Goal: Transaction & Acquisition: Purchase product/service

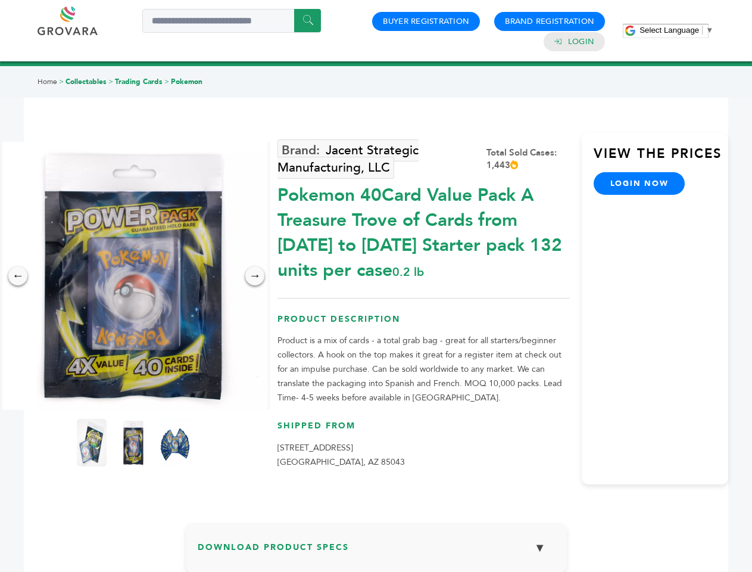
click at [677, 30] on span "Select Language" at bounding box center [670, 30] width 60 height 9
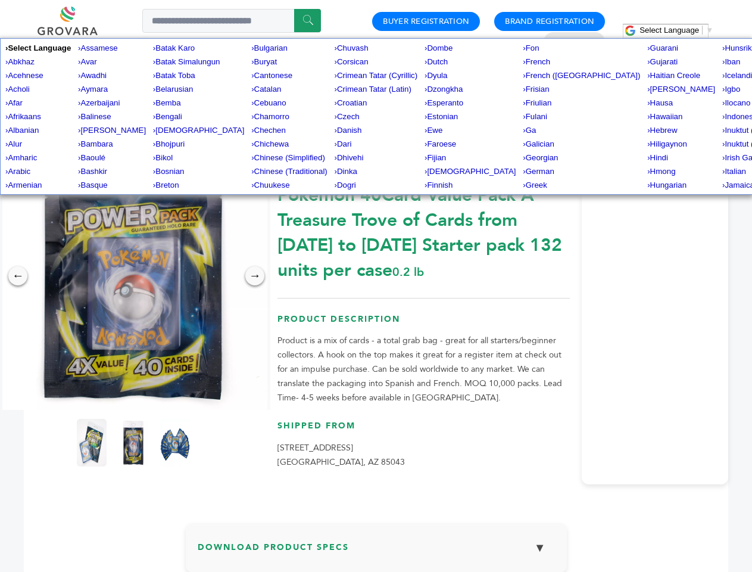
click at [133, 276] on img at bounding box center [133, 276] width 268 height 268
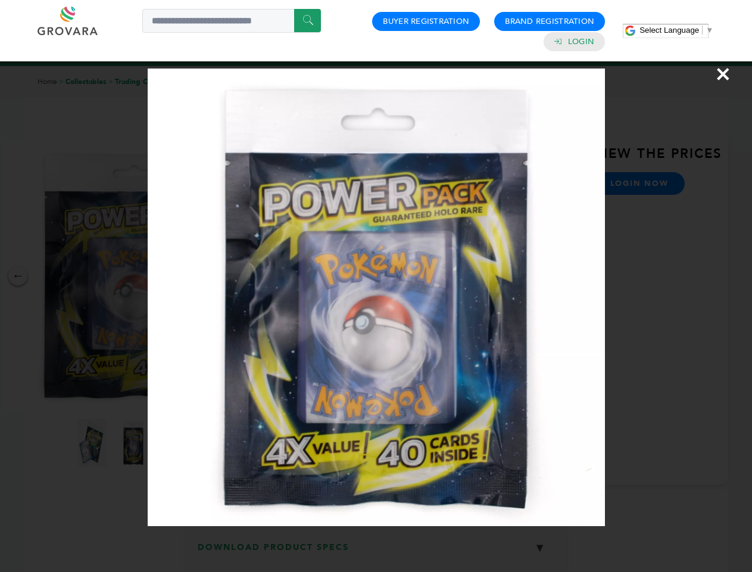
click at [18, 276] on div "×" at bounding box center [376, 286] width 752 height 572
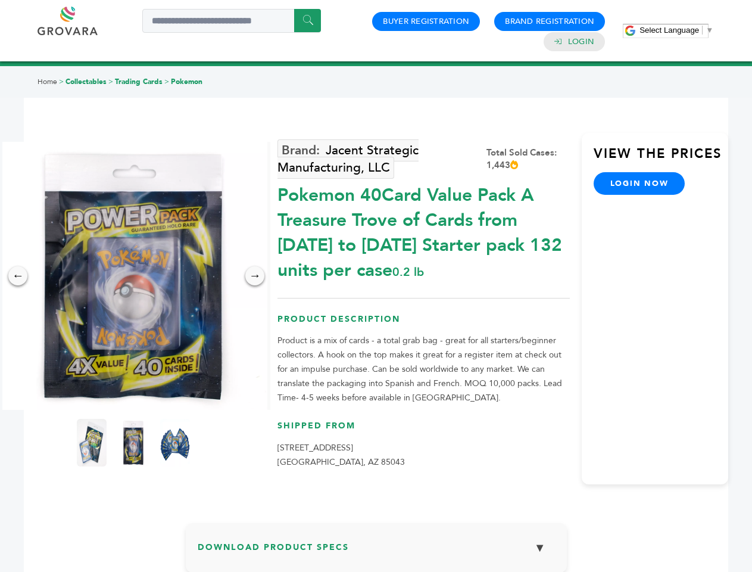
click at [255, 276] on div "→" at bounding box center [254, 275] width 19 height 19
click at [92, 443] on img at bounding box center [92, 443] width 30 height 48
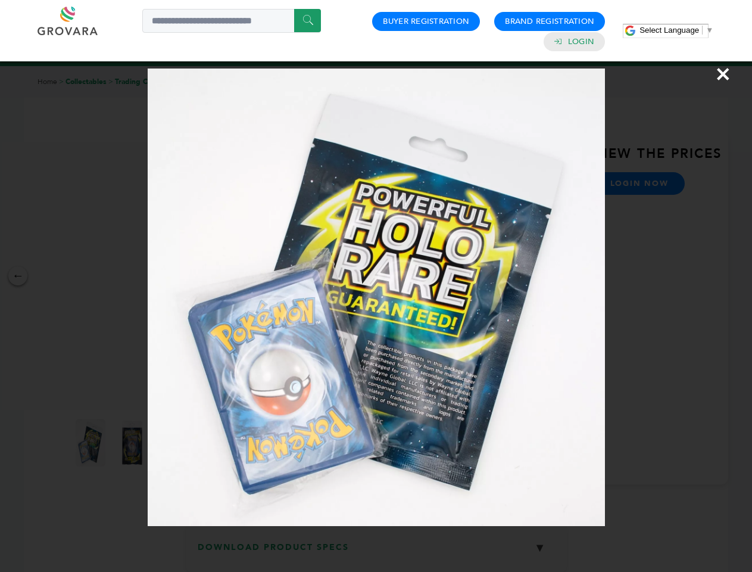
click at [133, 443] on div "×" at bounding box center [376, 286] width 752 height 572
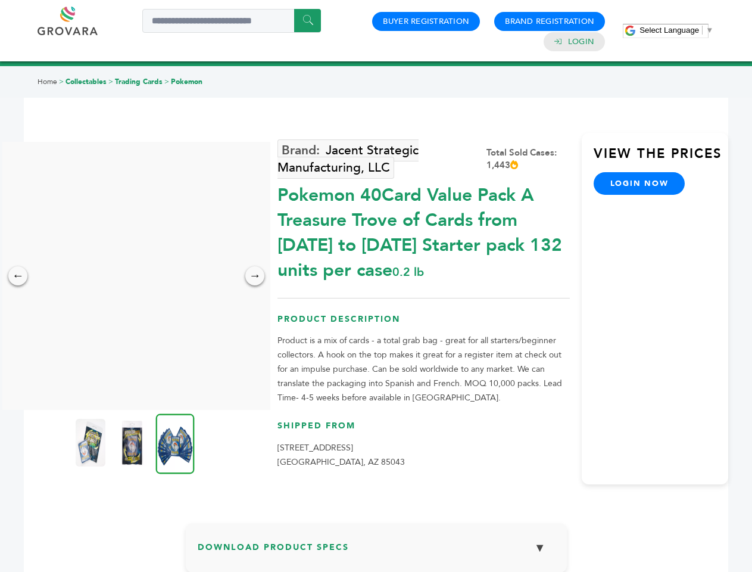
click at [175, 443] on img at bounding box center [175, 443] width 39 height 60
click at [0, 0] on div "×" at bounding box center [0, 0] width 0 height 0
